Goal: Task Accomplishment & Management: Manage account settings

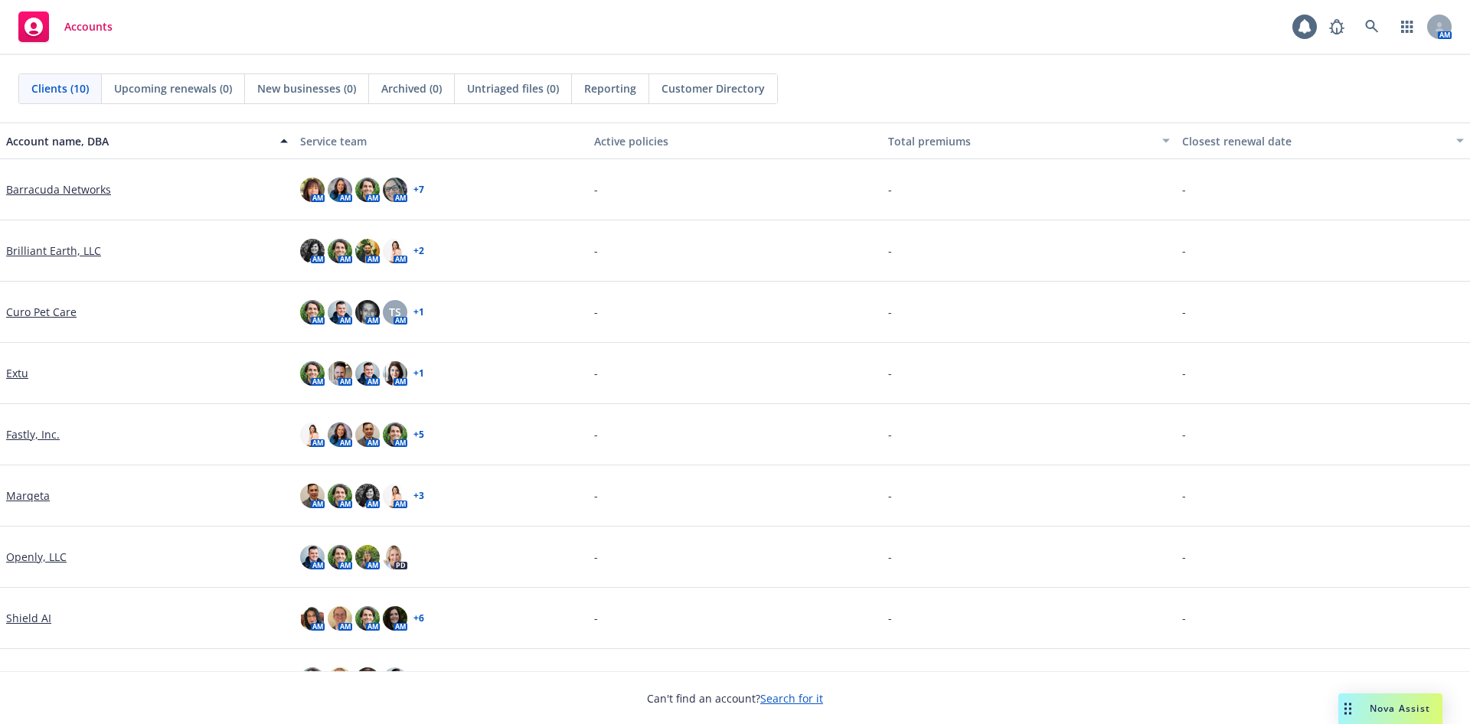
click at [37, 432] on link "Fastly, Inc." at bounding box center [33, 434] width 54 height 16
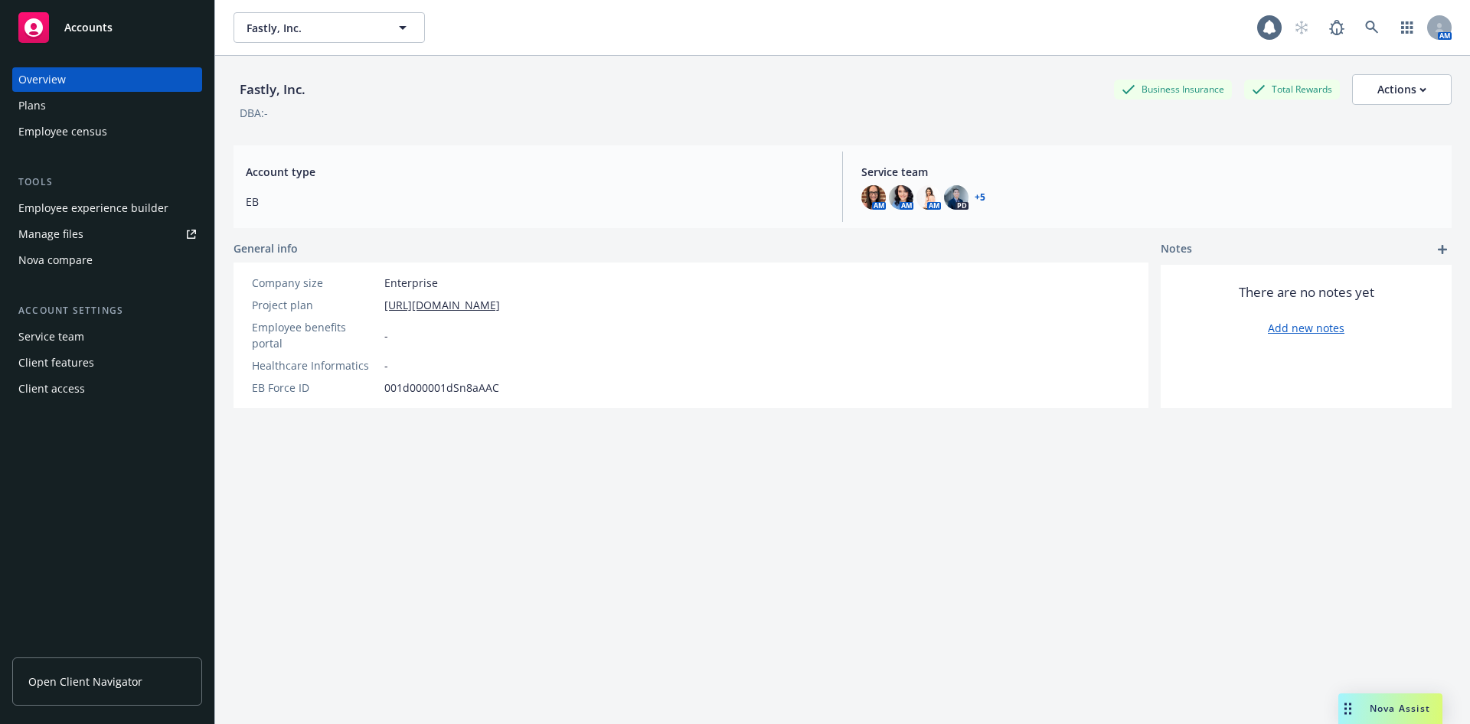
click at [108, 238] on link "Manage files" at bounding box center [107, 234] width 190 height 24
click at [126, 669] on link "Open Client Navigator" at bounding box center [107, 682] width 190 height 48
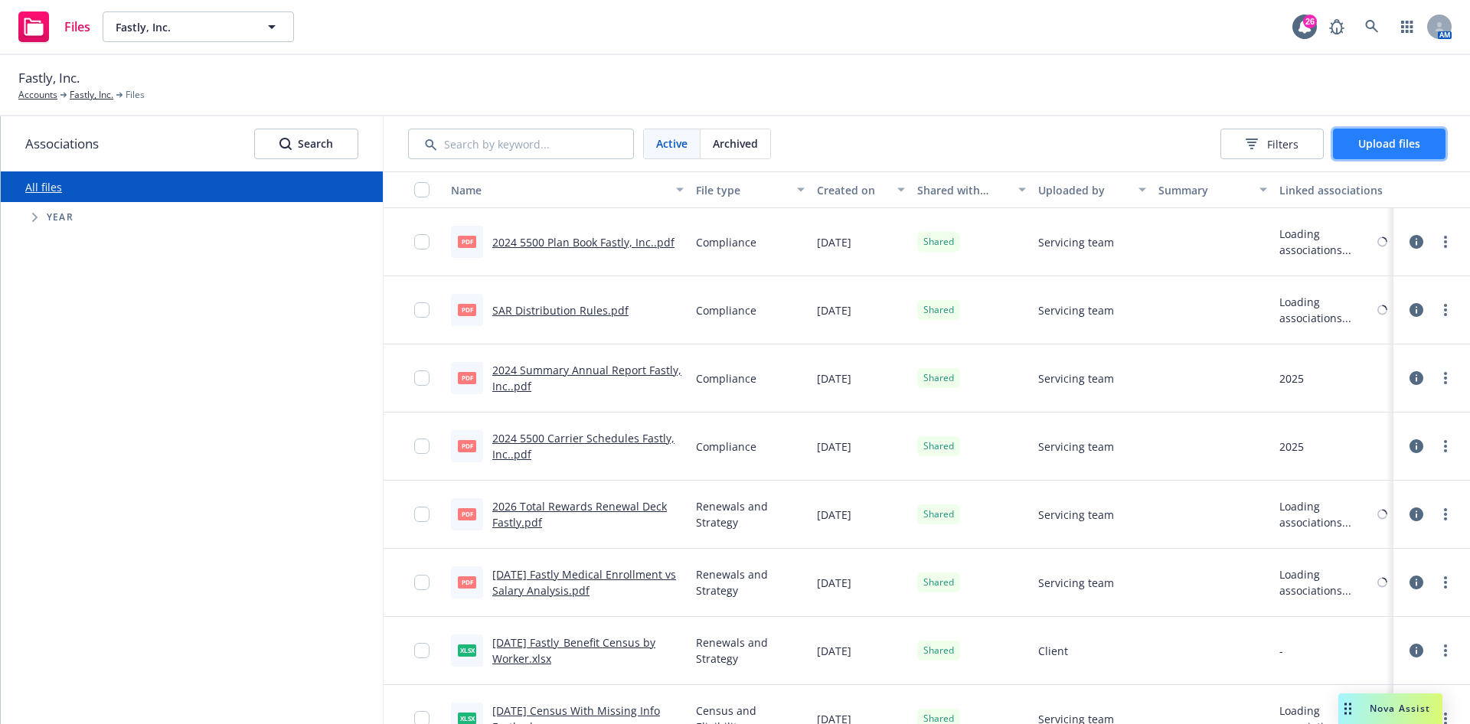
click at [1384, 156] on button "Upload files" at bounding box center [1389, 144] width 113 height 31
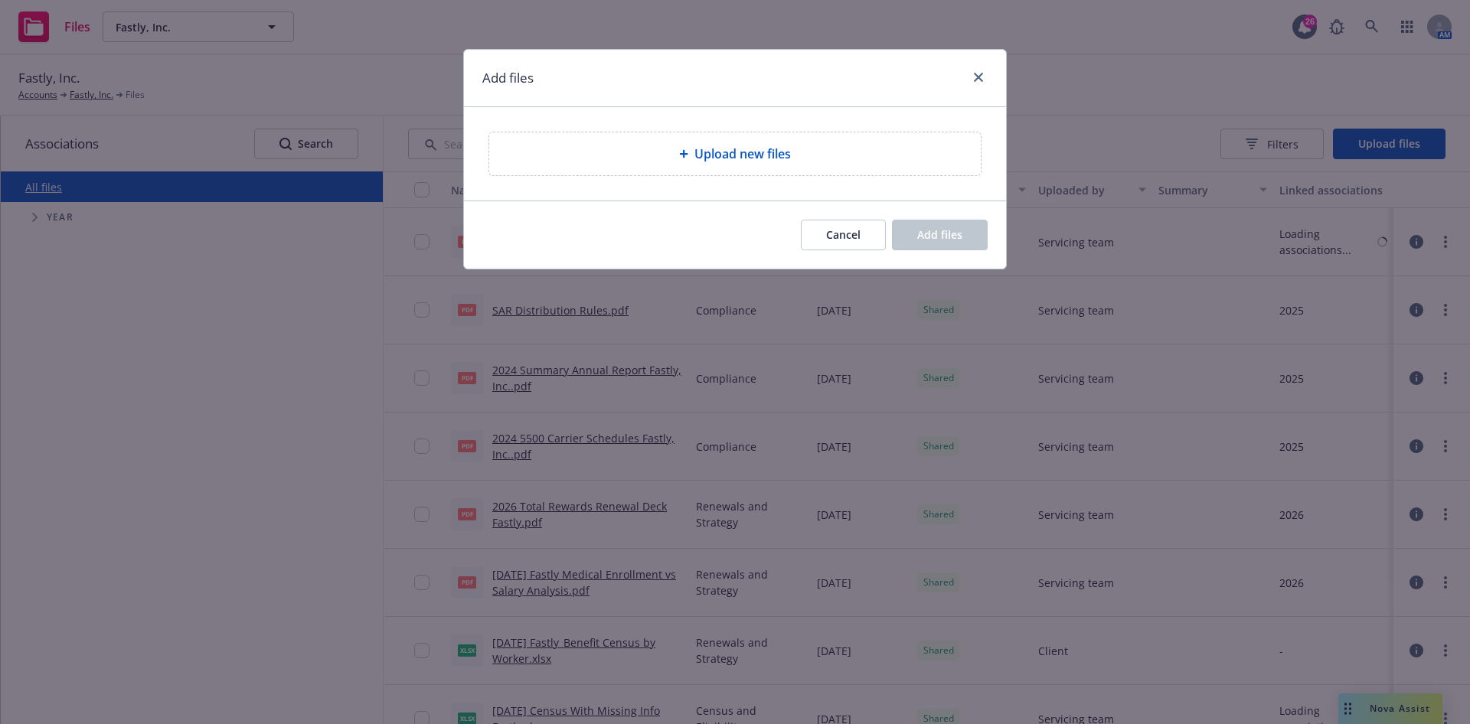
click at [903, 138] on div "Upload new files" at bounding box center [734, 153] width 491 height 43
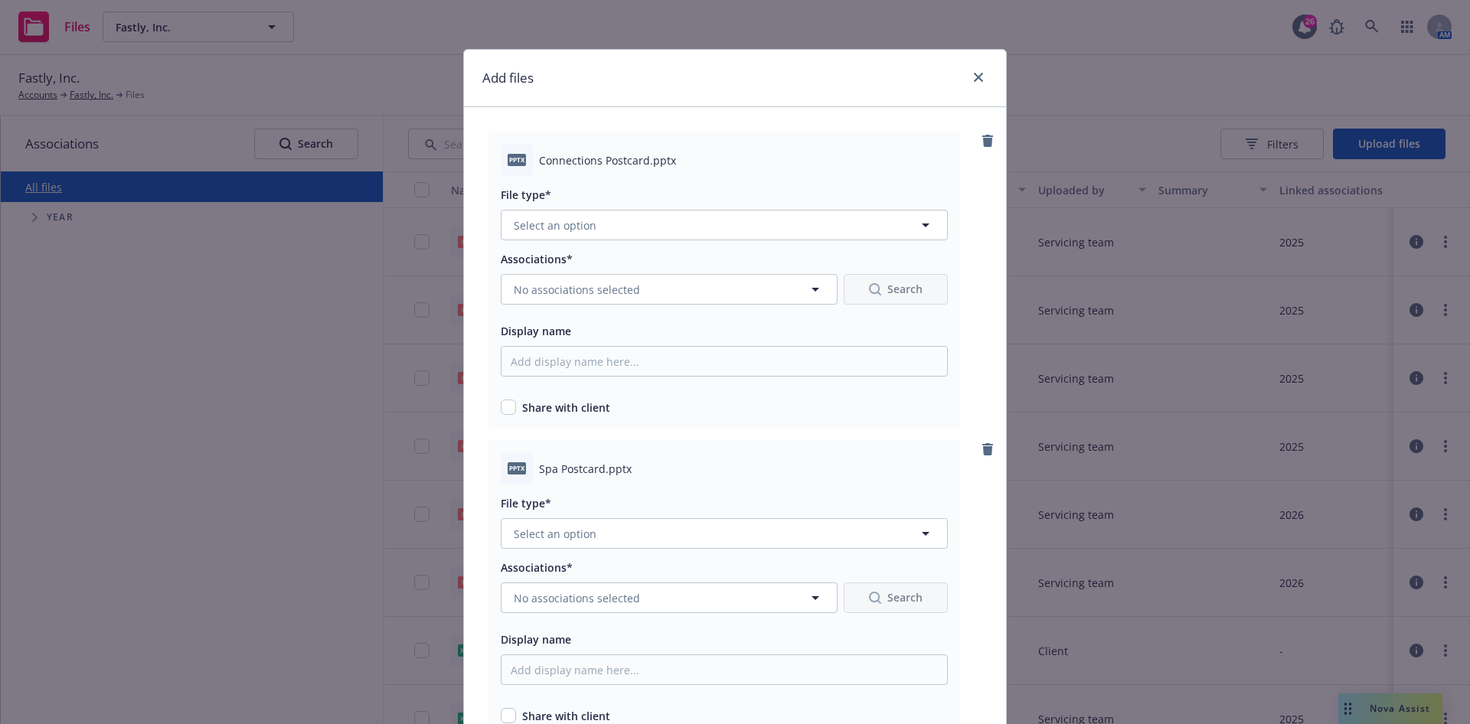
click at [644, 202] on div "File type*" at bounding box center [724, 194] width 447 height 18
click at [645, 211] on button "Select an option" at bounding box center [724, 225] width 447 height 31
click at [597, 395] on div "Communications" at bounding box center [560, 389] width 98 height 22
click at [659, 289] on button "No associations selected" at bounding box center [669, 289] width 337 height 31
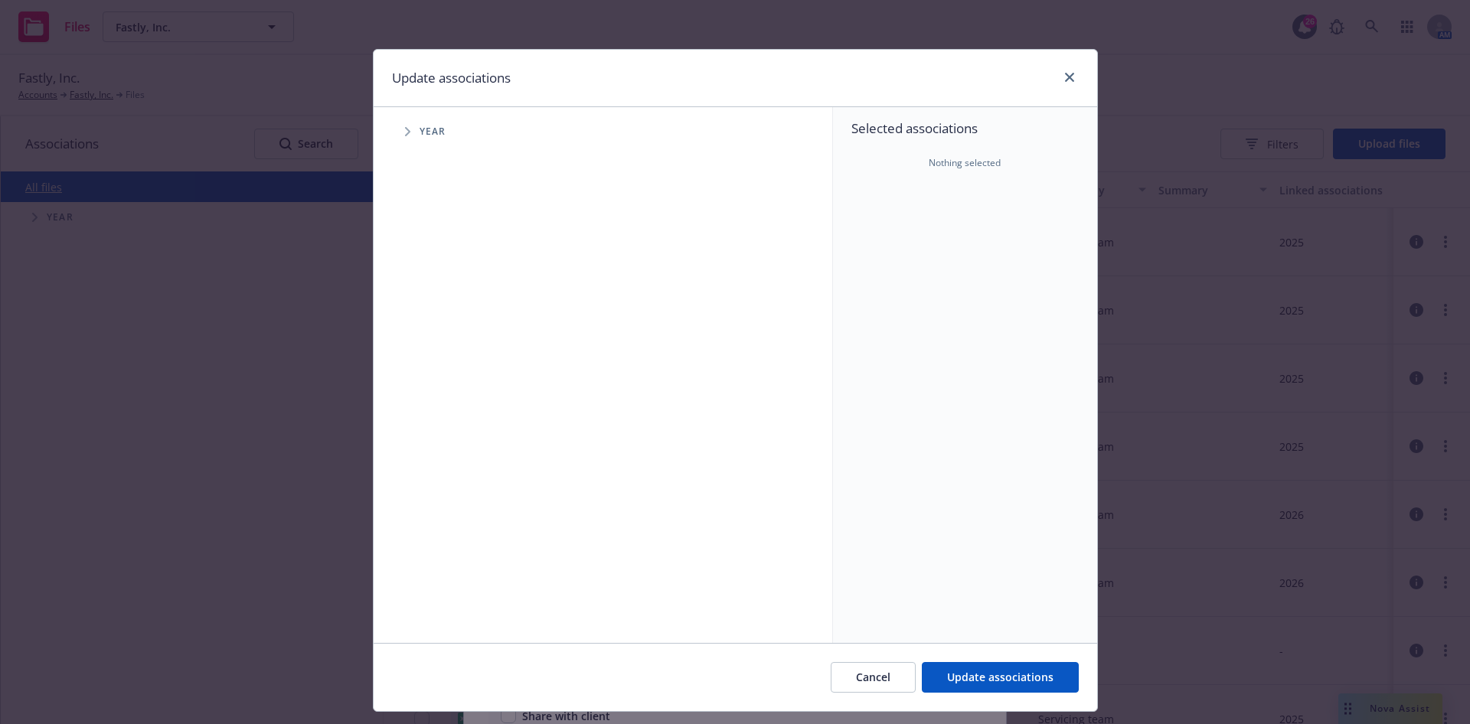
click at [405, 129] on icon "Tree Example" at bounding box center [407, 131] width 5 height 9
click at [439, 342] on input "Tree Example" at bounding box center [446, 341] width 15 height 15
checkbox input "true"
click at [1007, 680] on span "Update associations" at bounding box center [1000, 677] width 106 height 15
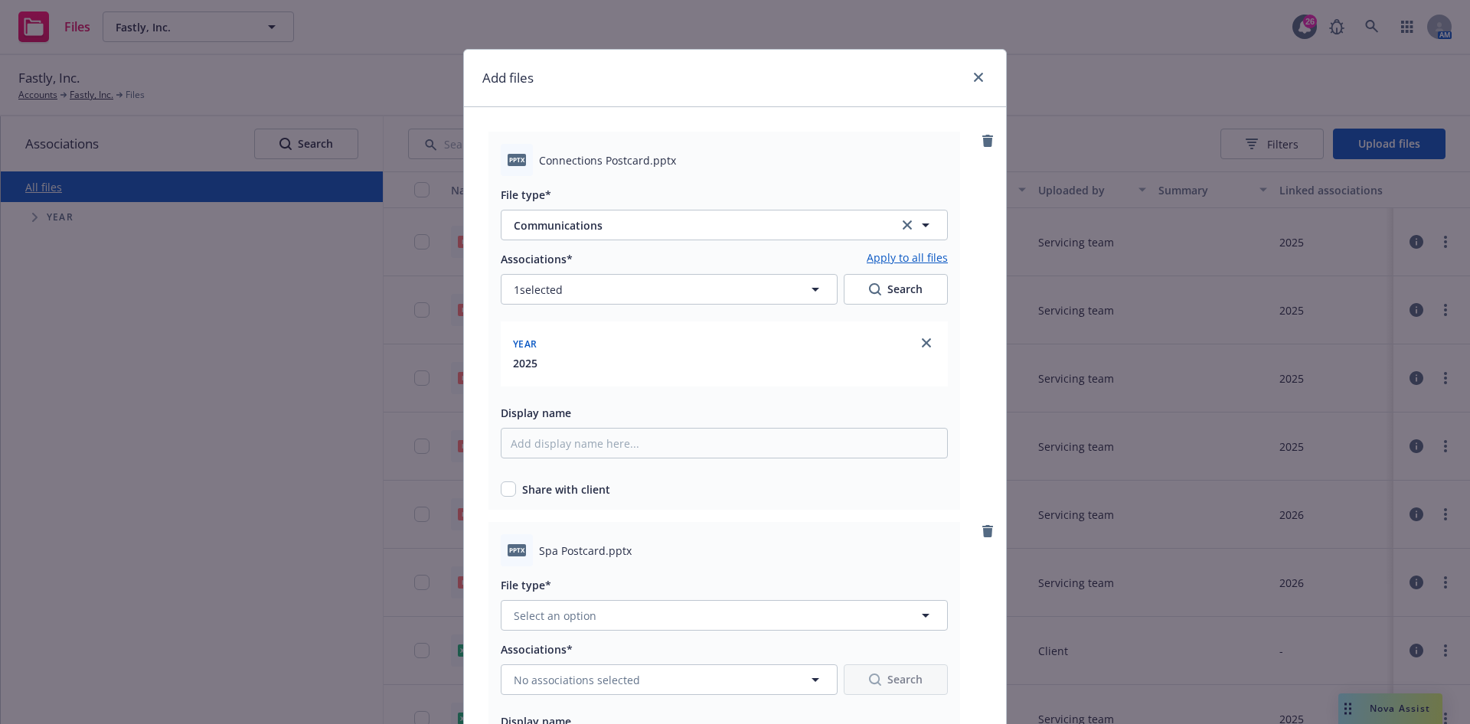
click at [928, 250] on link "Apply to all files" at bounding box center [907, 259] width 81 height 18
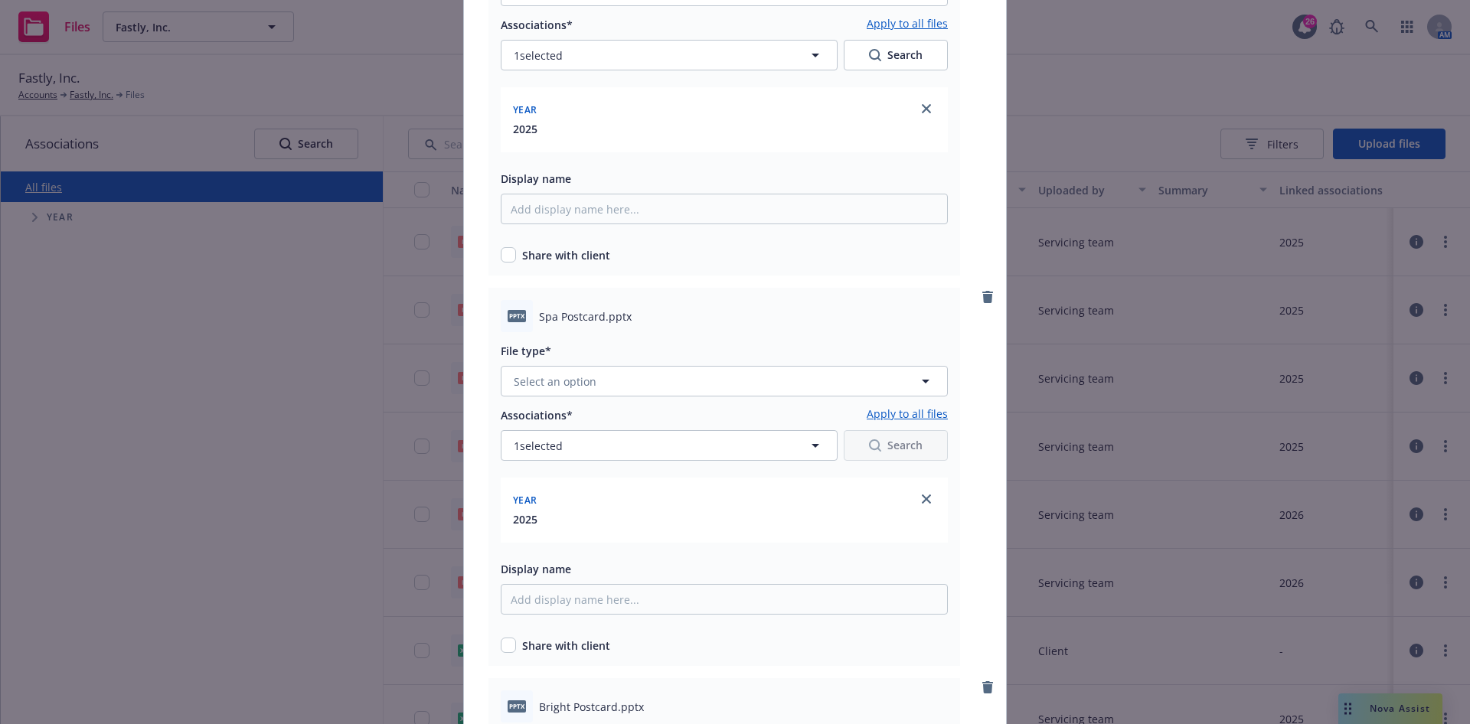
scroll to position [344, 0]
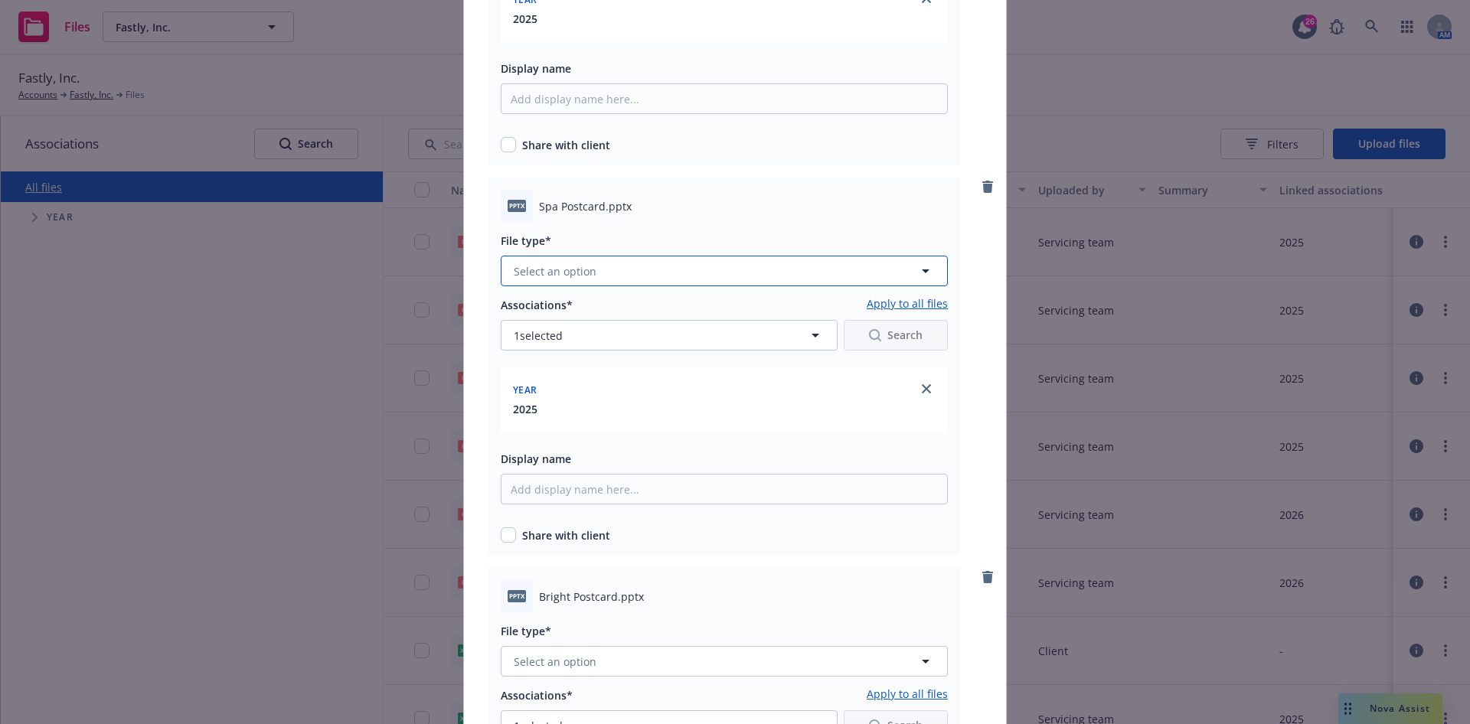
click at [633, 263] on button "Select an option" at bounding box center [724, 271] width 447 height 31
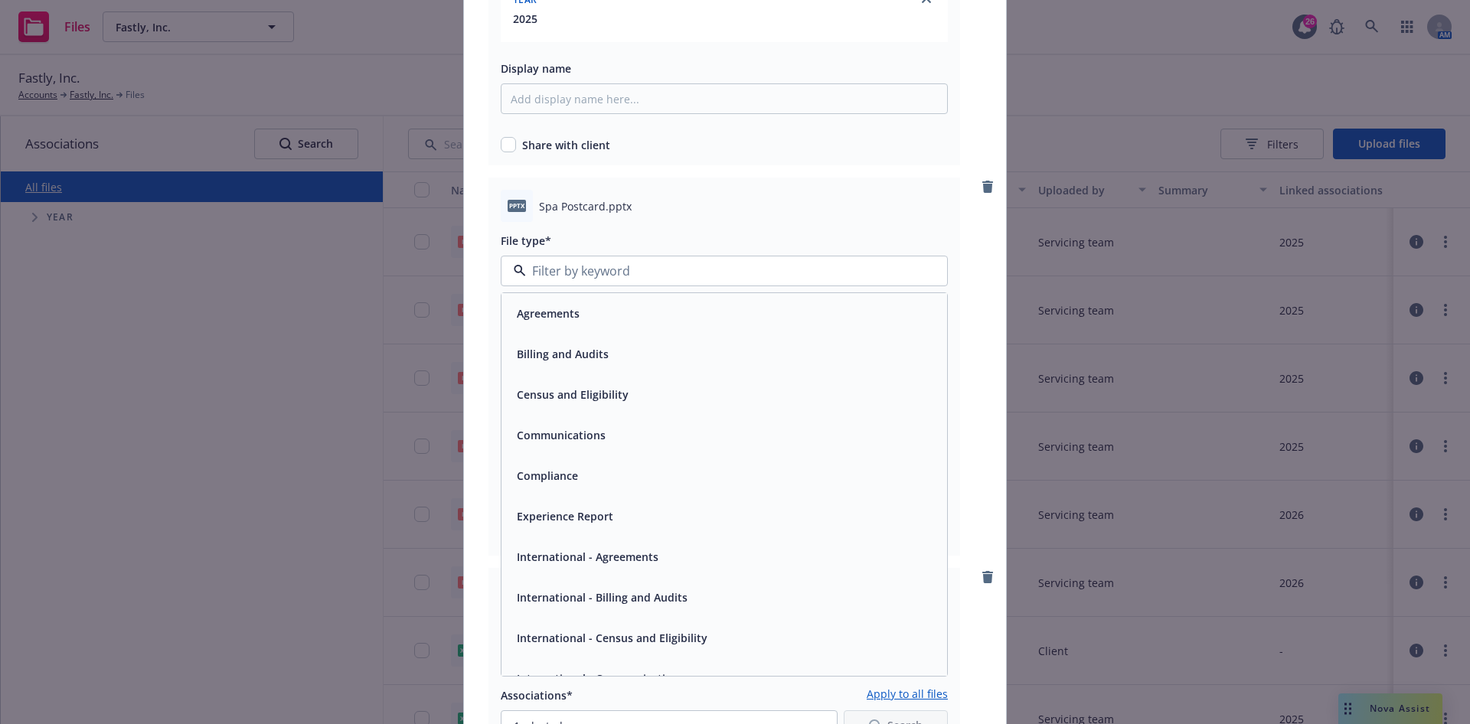
click at [620, 443] on div "Communications" at bounding box center [724, 435] width 427 height 22
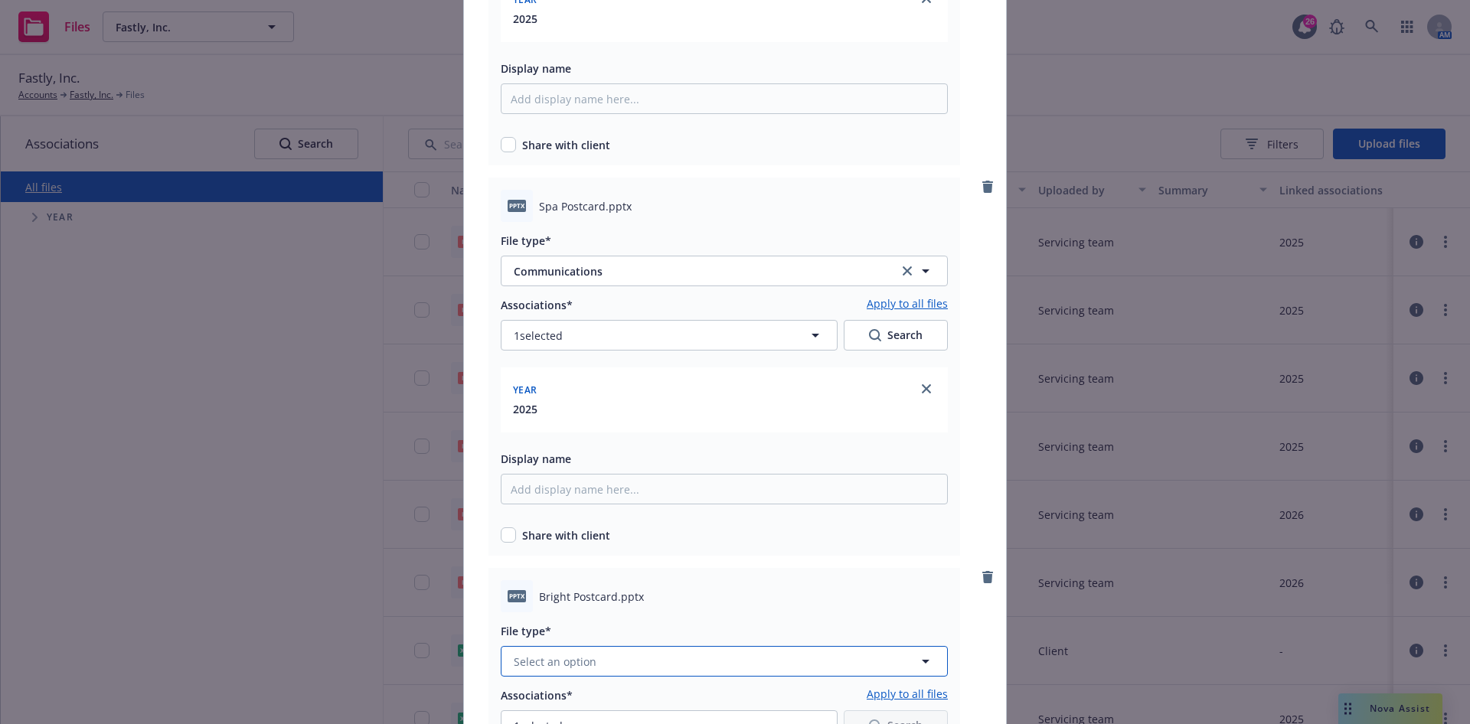
click at [582, 659] on span "Select an option" at bounding box center [555, 662] width 83 height 16
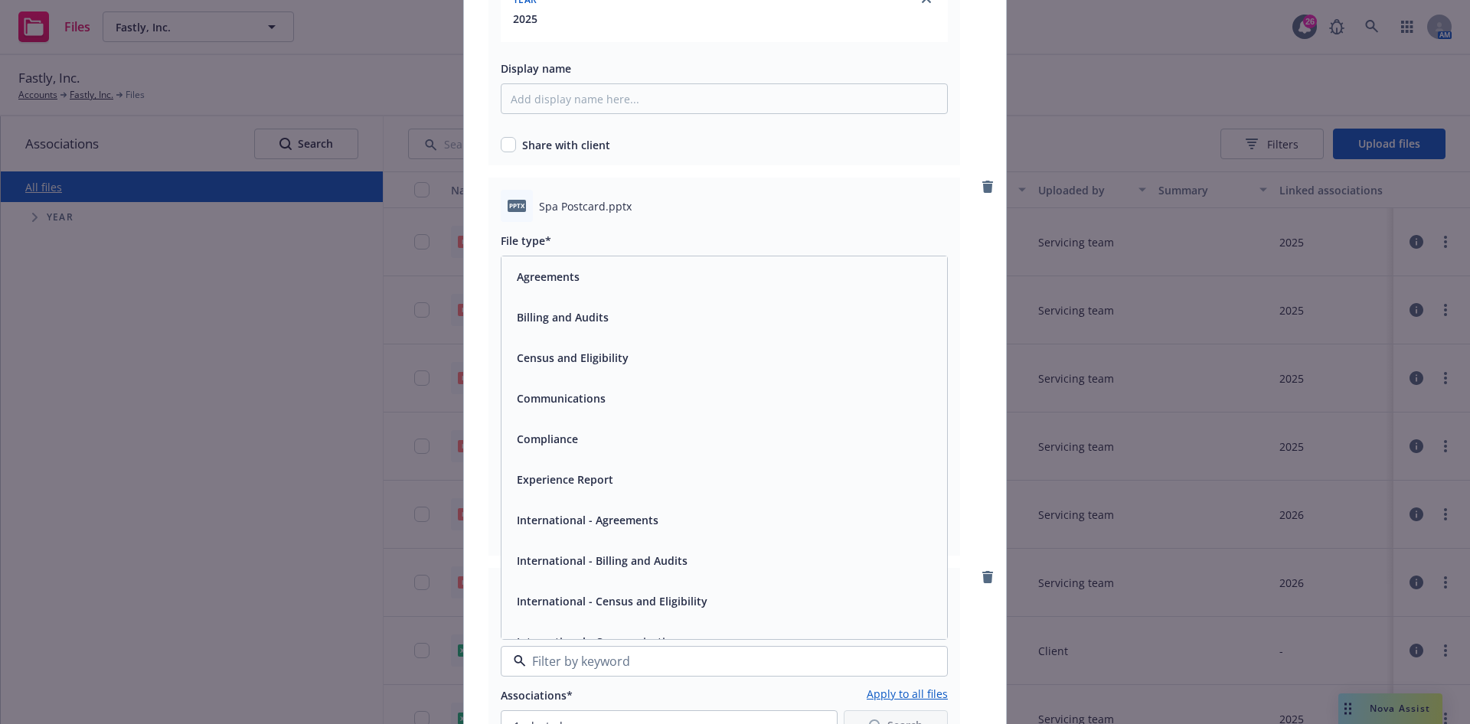
click at [616, 387] on div "Communications" at bounding box center [724, 398] width 427 height 22
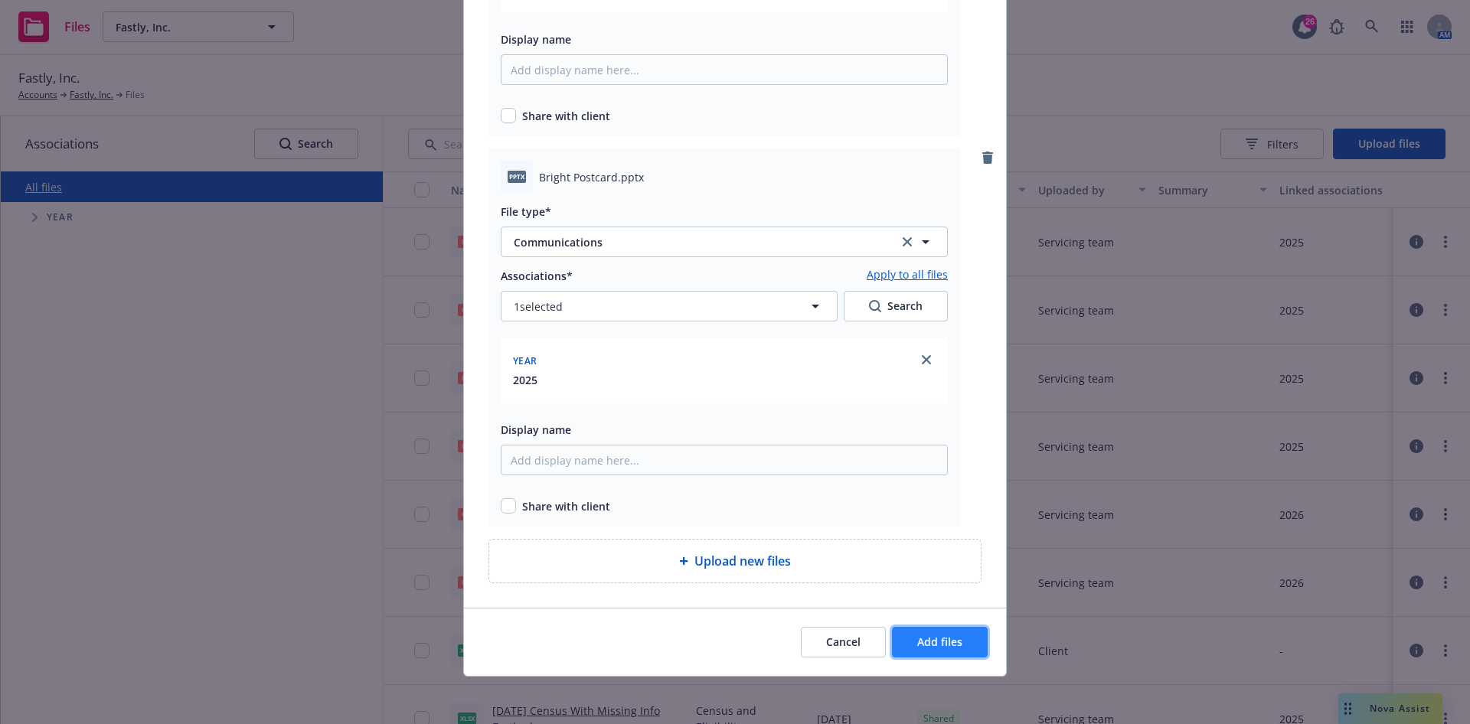
click at [938, 645] on span "Add files" at bounding box center [939, 642] width 45 height 15
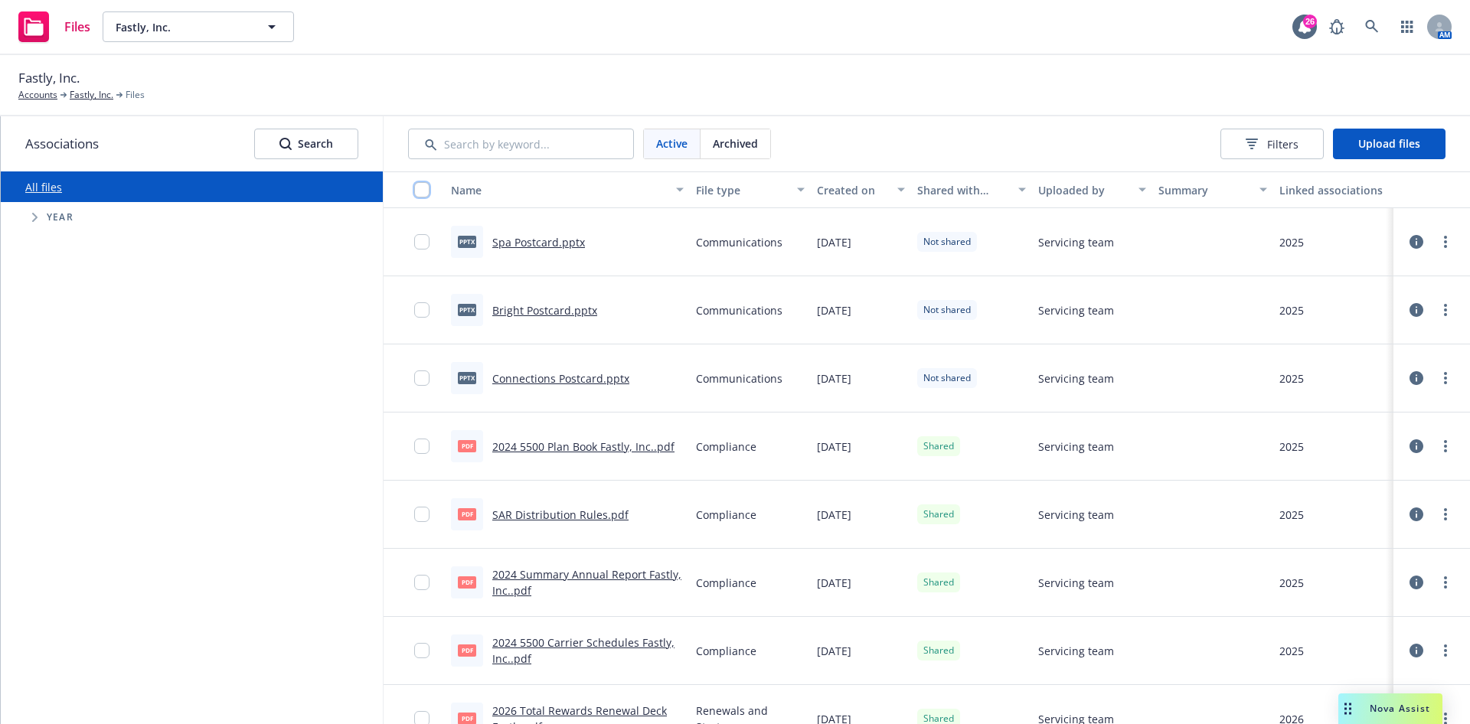
click at [426, 188] on input "checkbox" at bounding box center [421, 189] width 15 height 15
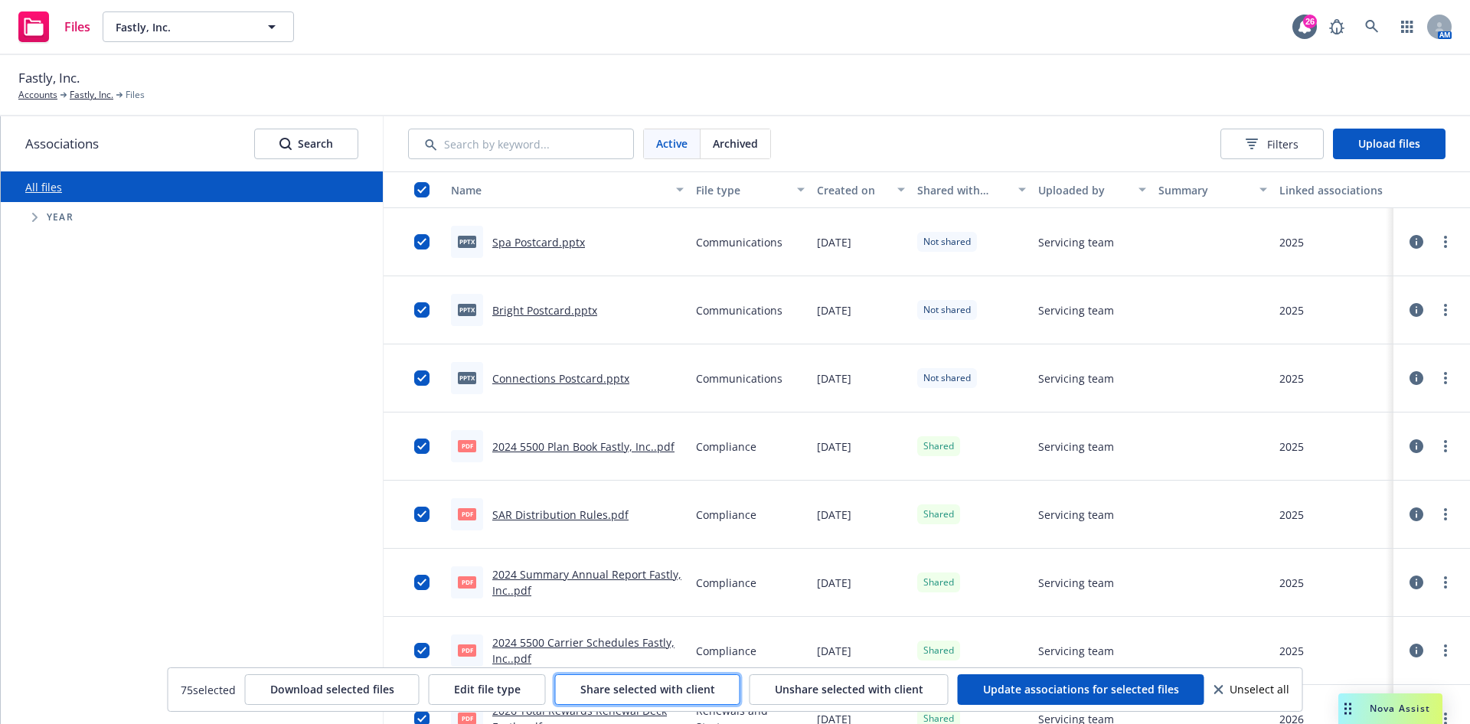
click at [622, 686] on span "Share selected with client" at bounding box center [647, 689] width 135 height 15
click at [425, 192] on input "checkbox" at bounding box center [421, 189] width 15 height 15
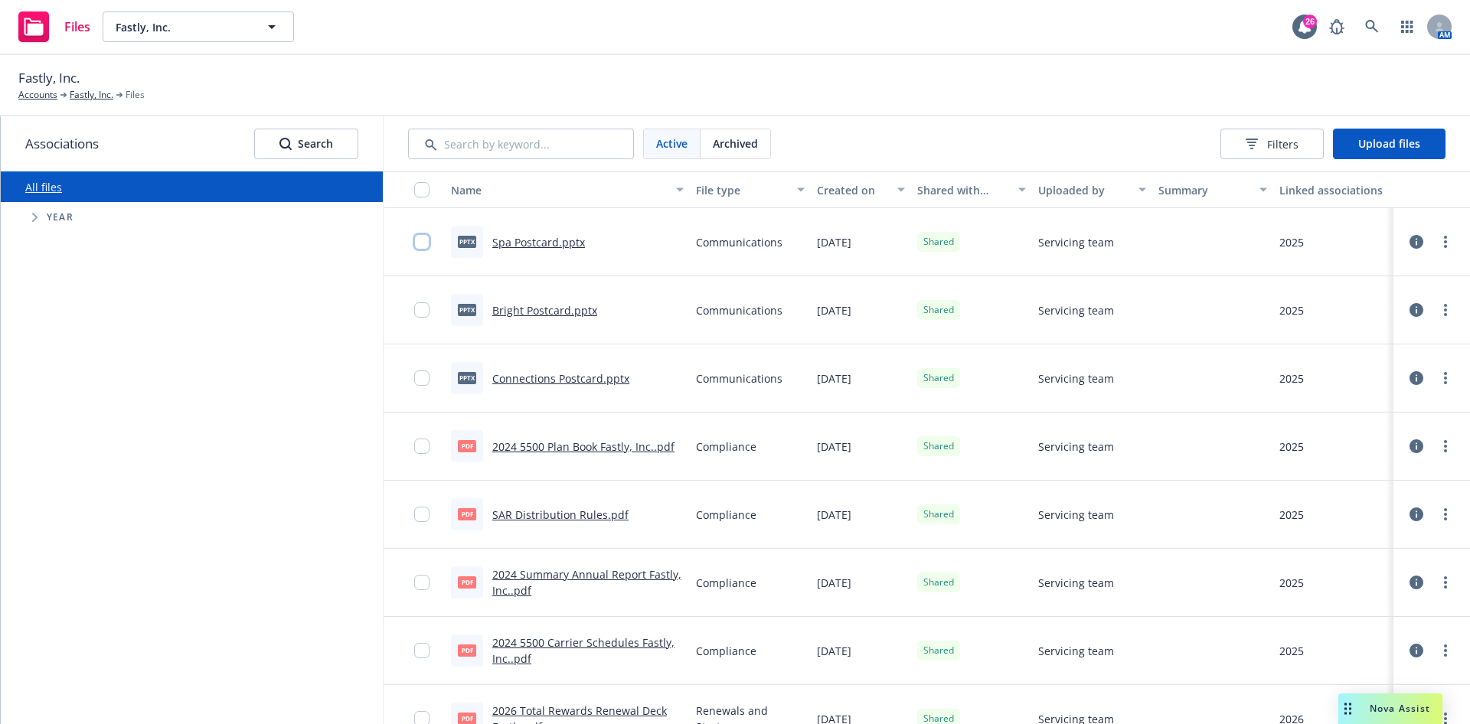
click at [427, 243] on input "checkbox" at bounding box center [421, 241] width 15 height 15
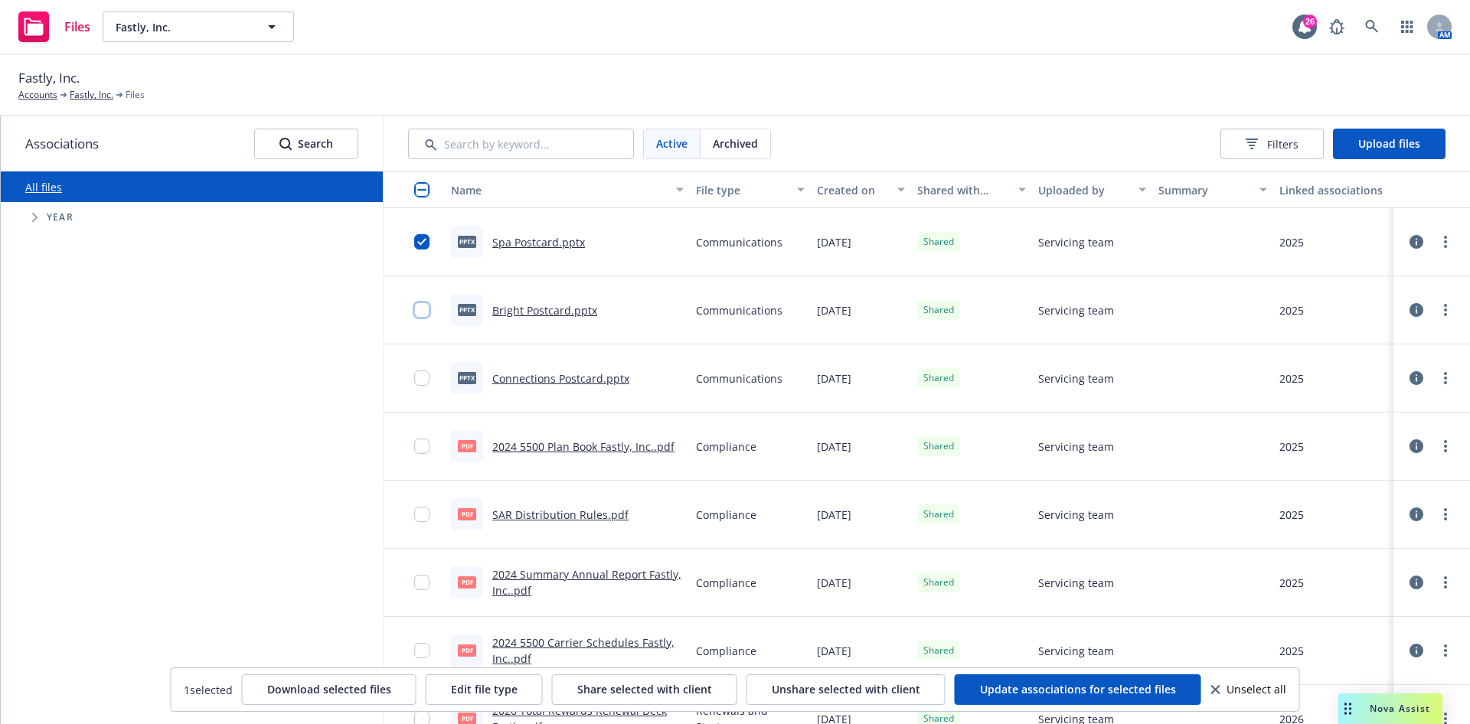
click at [423, 303] on input "checkbox" at bounding box center [421, 309] width 15 height 15
click at [422, 367] on div at bounding box center [426, 378] width 24 height 49
click at [412, 391] on div at bounding box center [414, 378] width 61 height 68
click at [418, 384] on input "checkbox" at bounding box center [421, 378] width 15 height 15
click at [823, 689] on span "Unshare selected with client" at bounding box center [846, 689] width 149 height 15
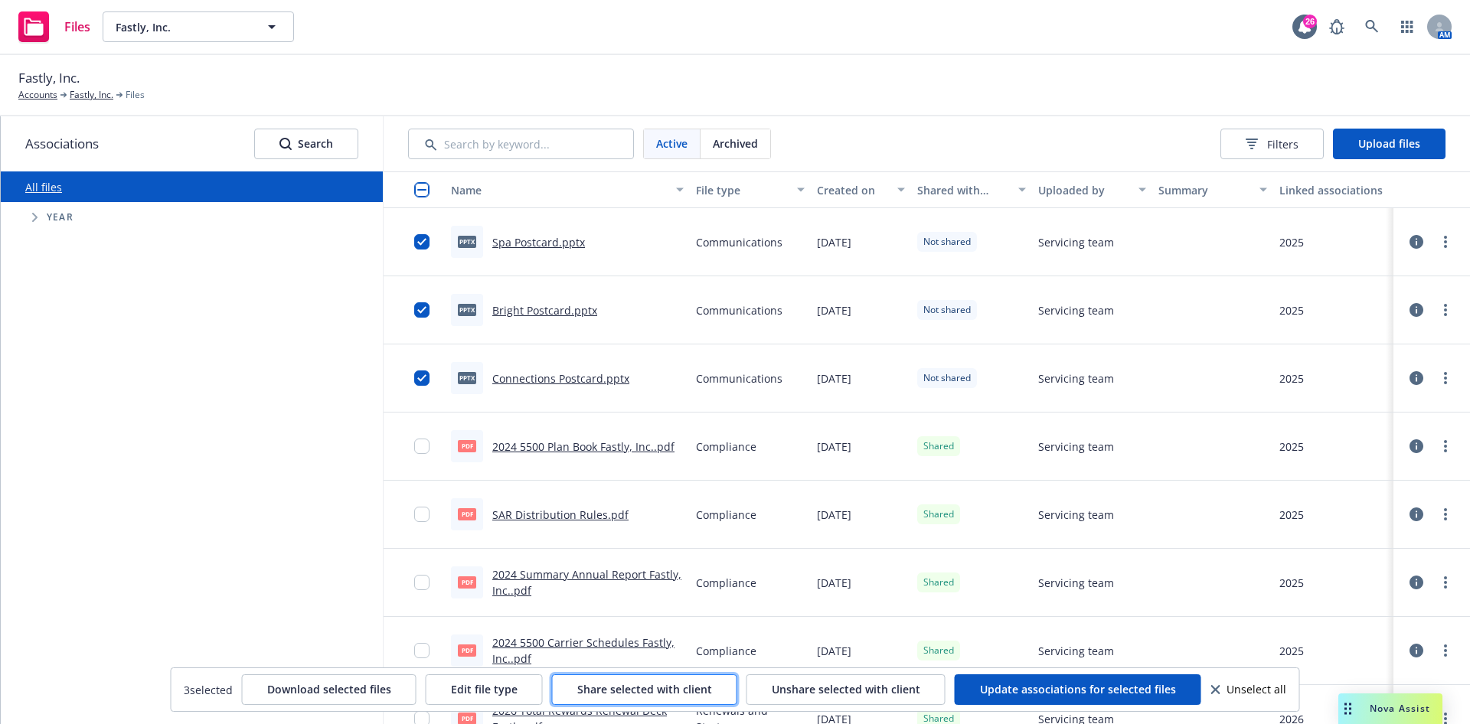
click at [658, 684] on span "Share selected with client" at bounding box center [644, 689] width 135 height 15
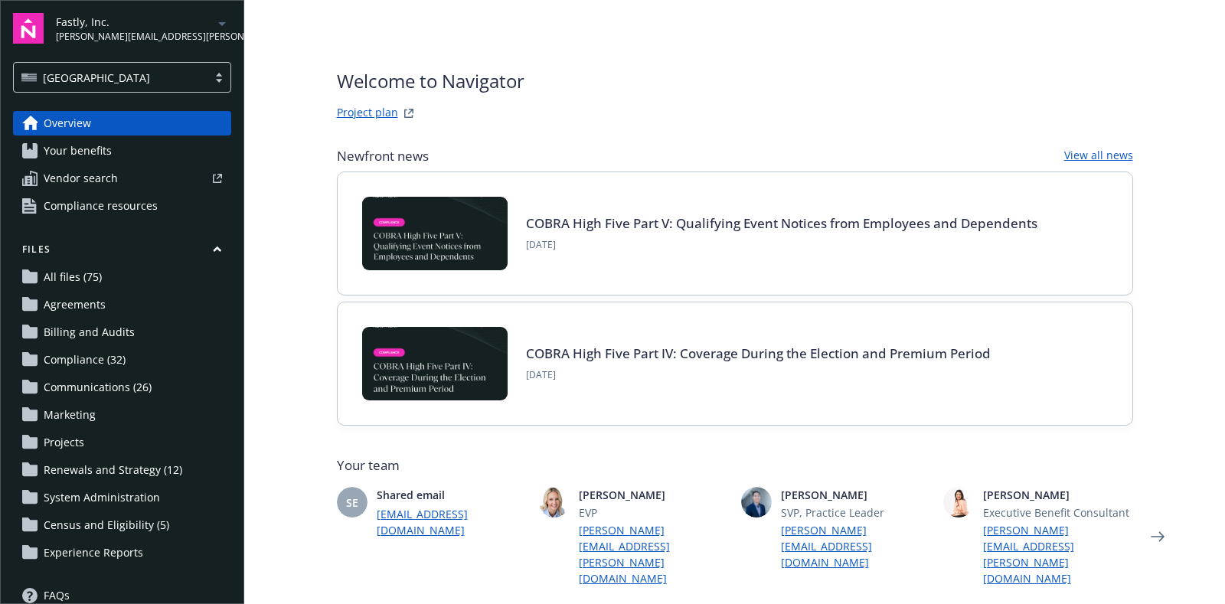
click at [93, 391] on span "Communications (26)" at bounding box center [98, 387] width 108 height 24
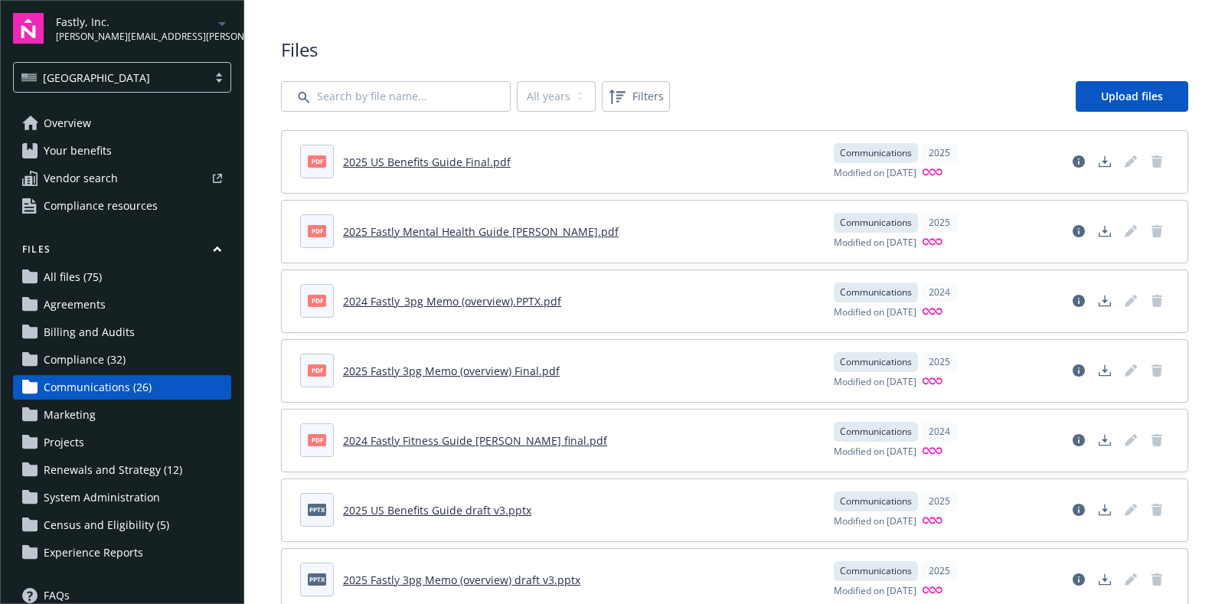
click at [121, 387] on span "Communications (26)" at bounding box center [98, 387] width 108 height 24
click at [83, 384] on span "Communications (26)" at bounding box center [98, 387] width 108 height 24
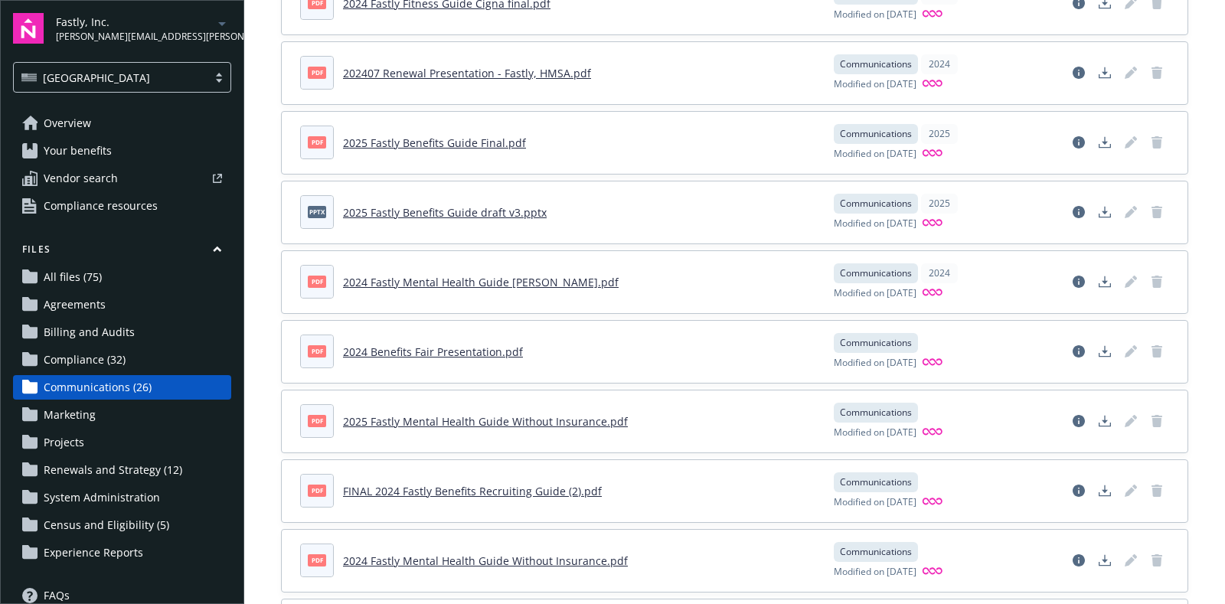
scroll to position [996, 0]
